Goal: Check status

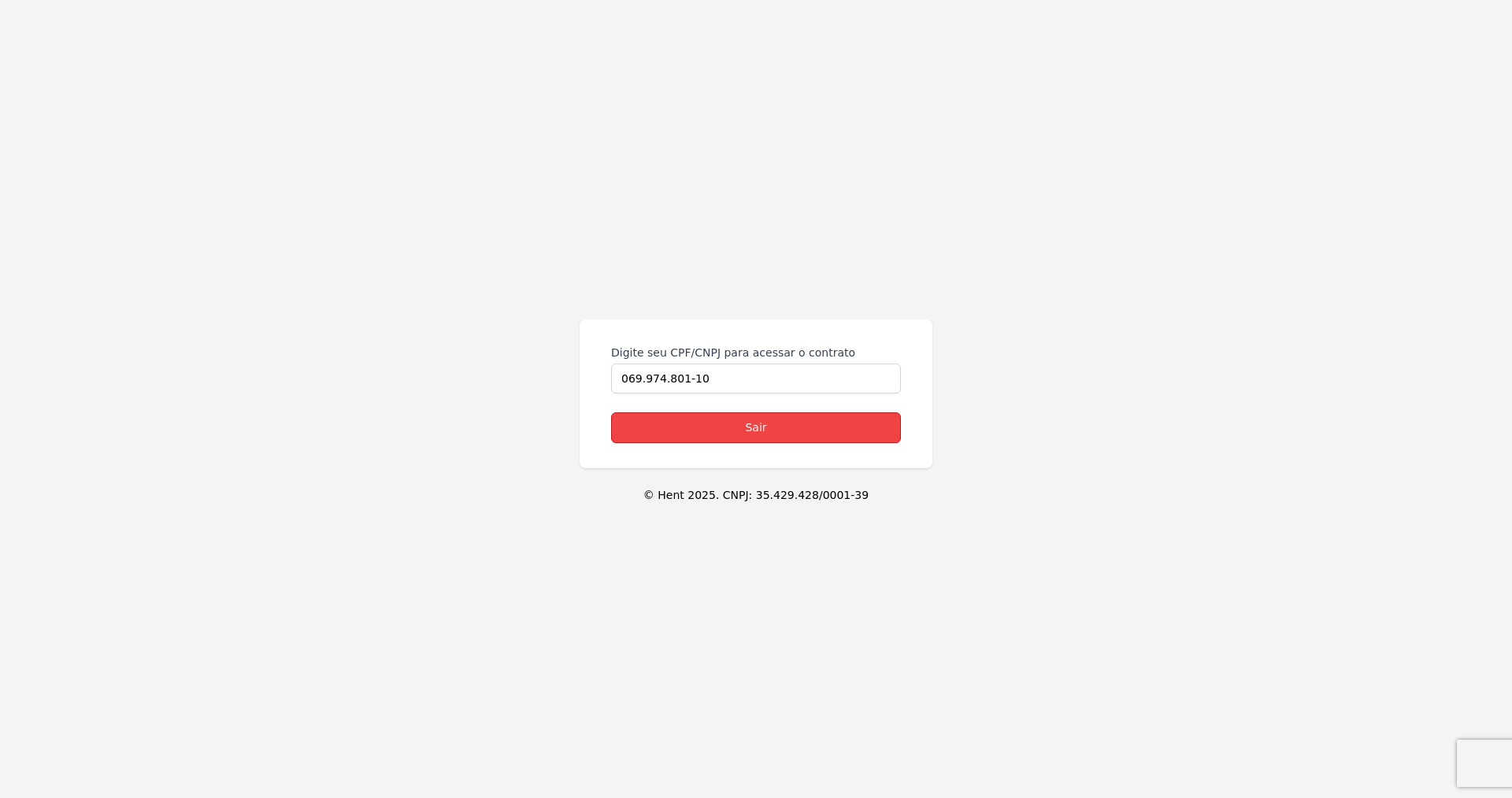
click at [776, 429] on link "Sair" at bounding box center [756, 428] width 290 height 31
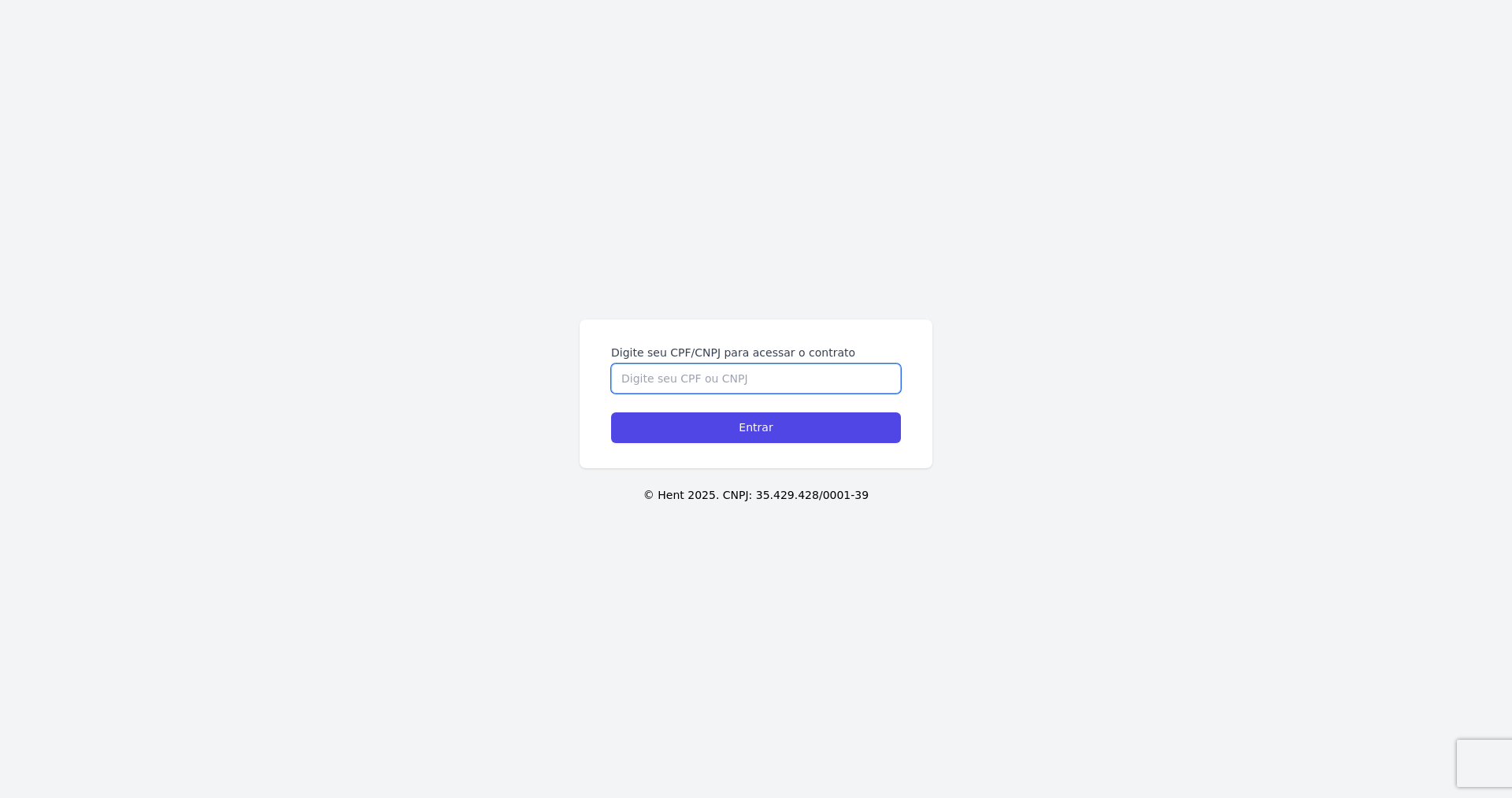
click at [723, 378] on input "Digite seu CPF/CNPJ para acessar o contrato" at bounding box center [756, 378] width 290 height 30
type input "06997480110"
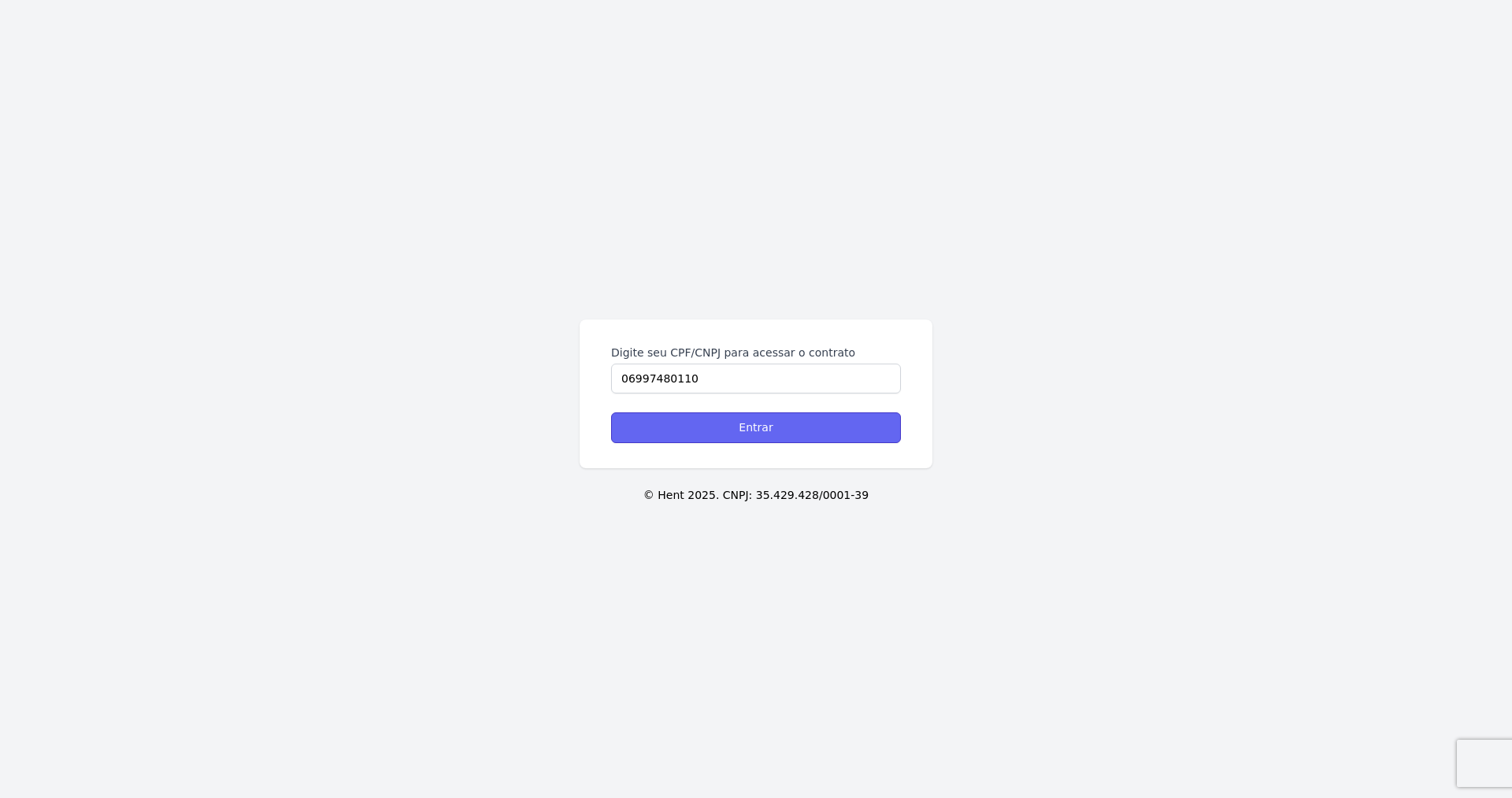
click at [767, 418] on input "Entrar" at bounding box center [756, 428] width 290 height 31
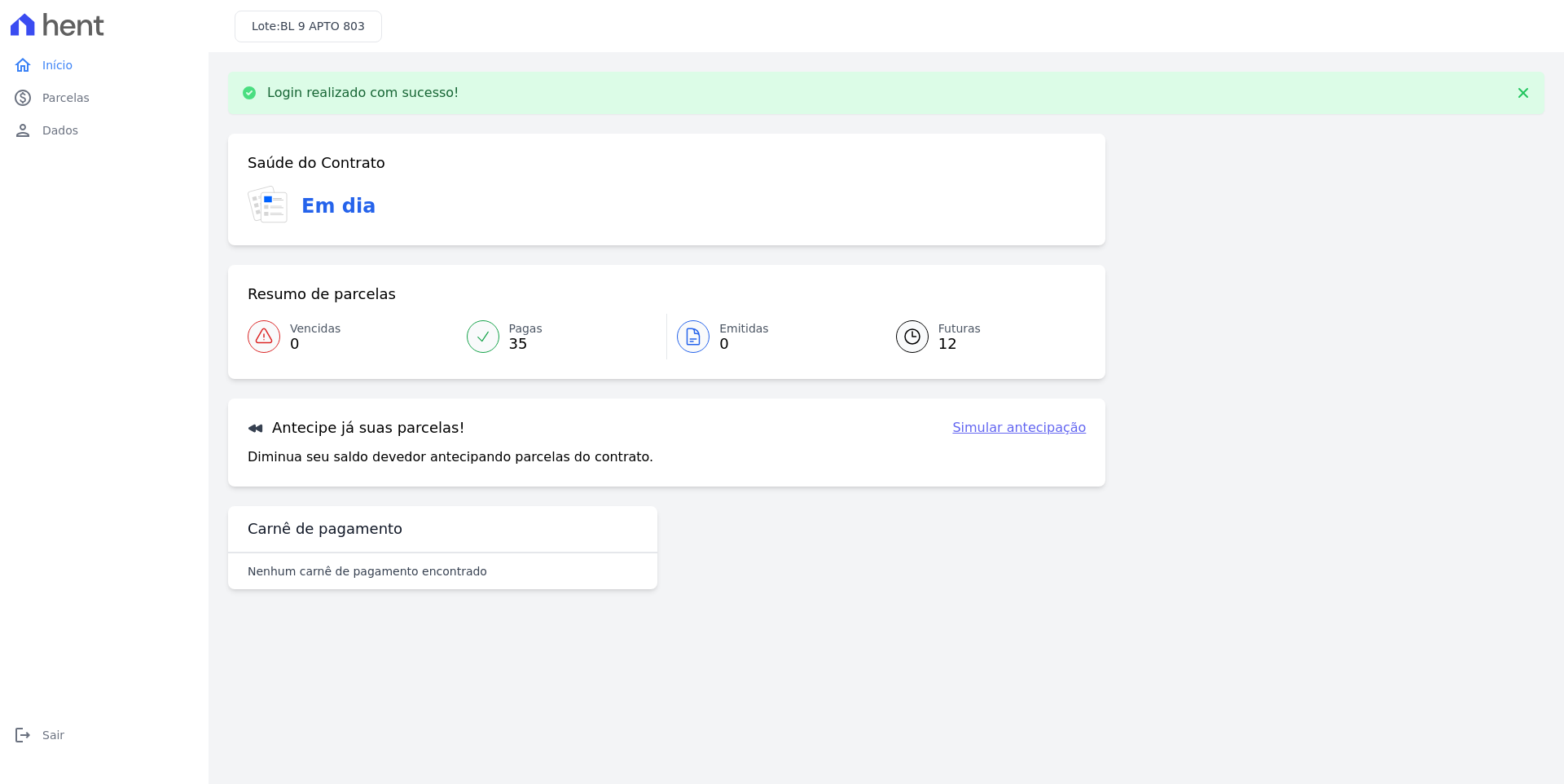
click at [525, 331] on span "Pagas" at bounding box center [526, 329] width 33 height 17
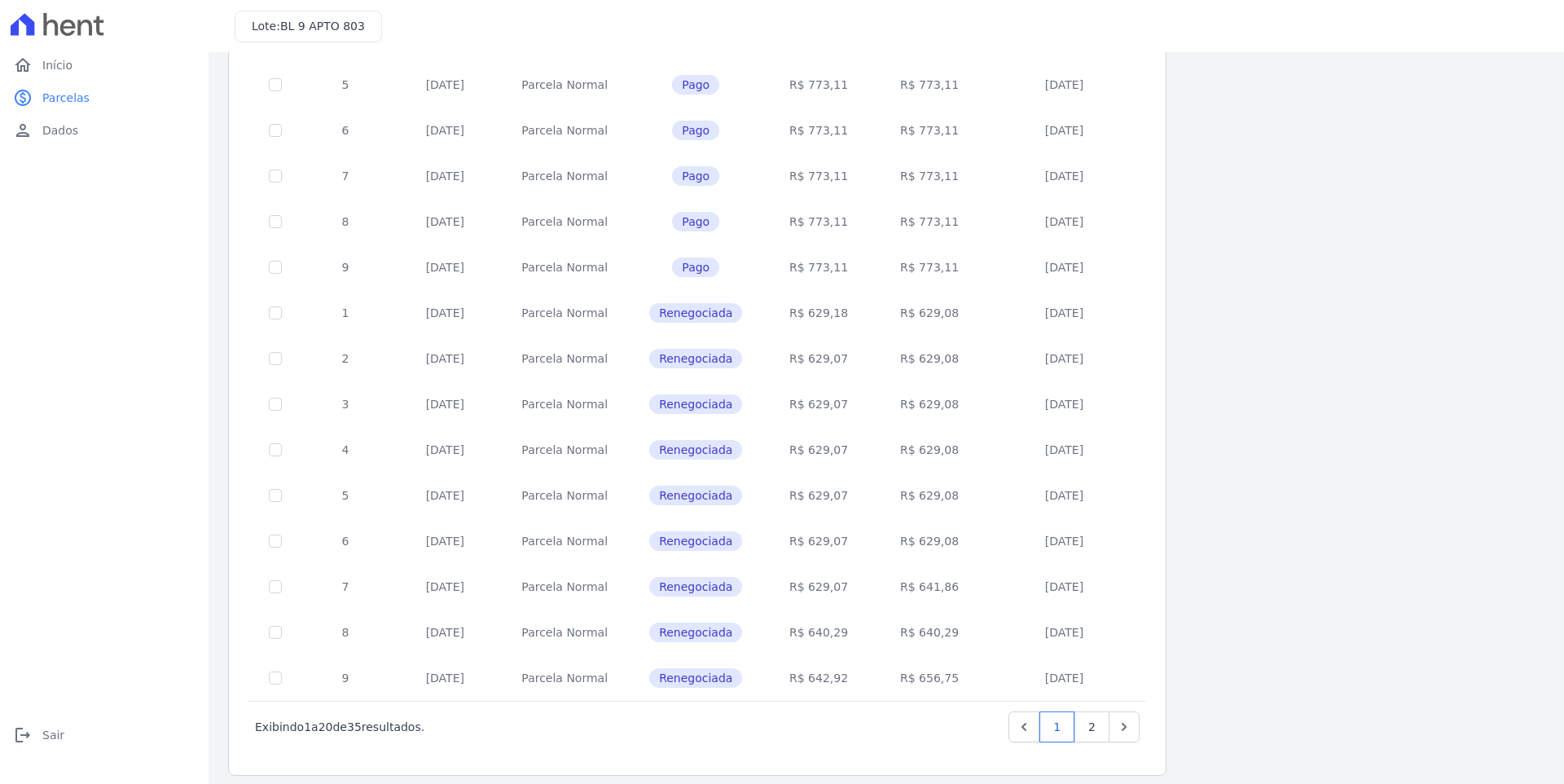
scroll to position [446, 0]
